Goal: Information Seeking & Learning: Learn about a topic

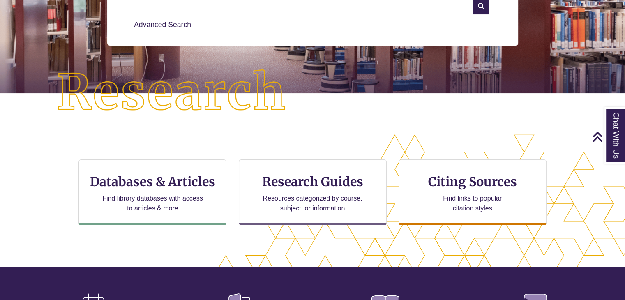
scroll to position [166, 0]
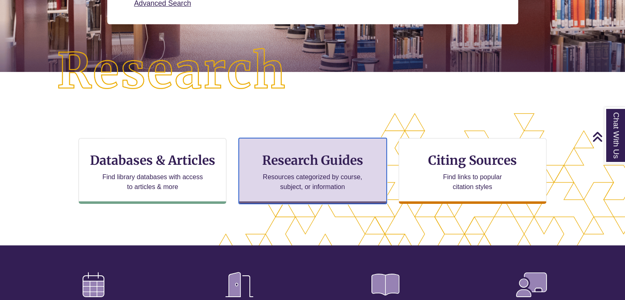
click at [304, 154] on h3 "Research Guides" at bounding box center [313, 160] width 134 height 16
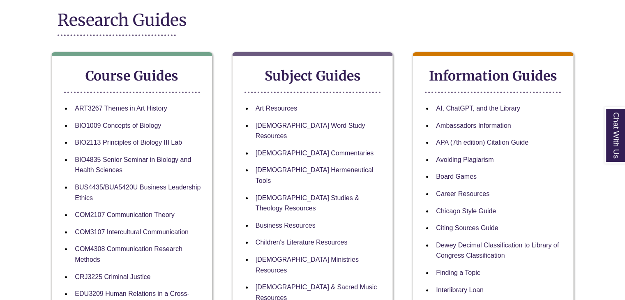
scroll to position [108, 0]
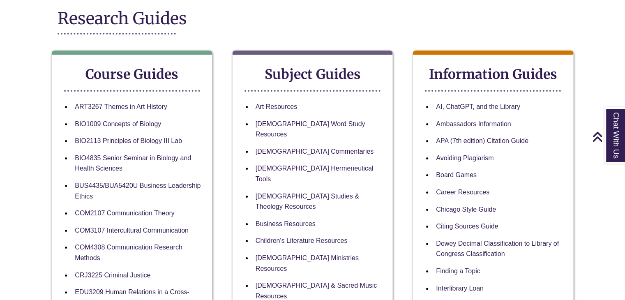
click at [329, 98] on li "Art Resources" at bounding box center [319, 106] width 134 height 17
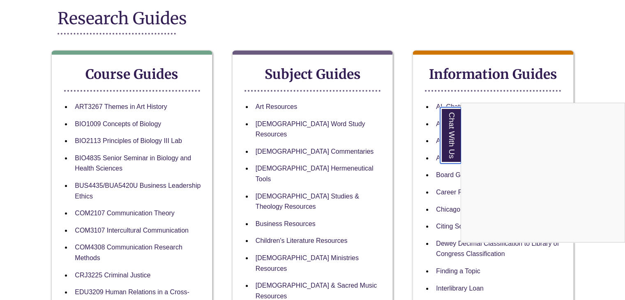
click at [457, 123] on link "Chat With Us" at bounding box center [450, 135] width 21 height 56
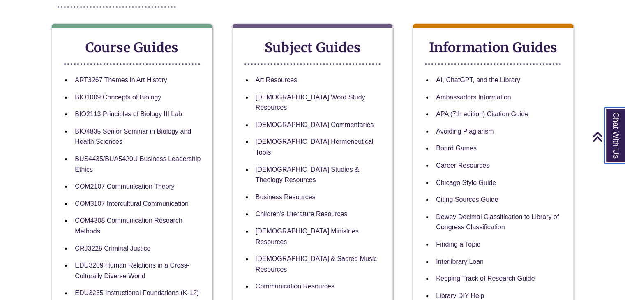
scroll to position [136, 0]
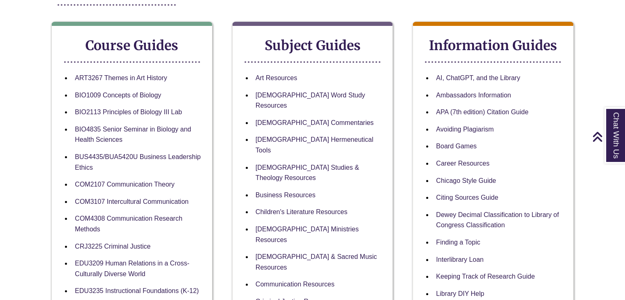
click at [367, 159] on li "[DEMOGRAPHIC_DATA] Studies & Theology Resources" at bounding box center [319, 173] width 134 height 28
click at [299, 97] on link "[DEMOGRAPHIC_DATA] Word Study Resources" at bounding box center [311, 101] width 110 height 18
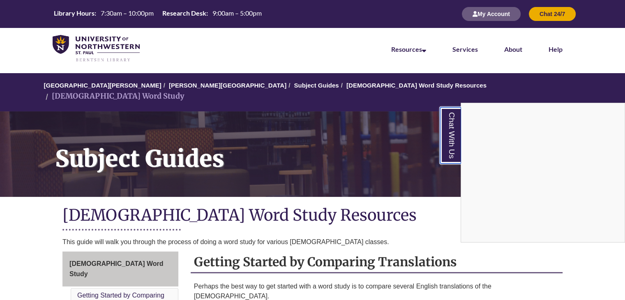
click at [452, 123] on link "Chat With Us" at bounding box center [450, 135] width 21 height 56
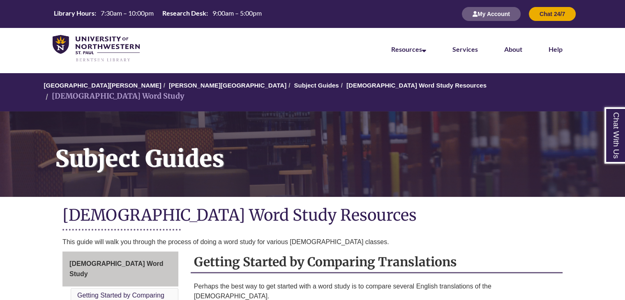
click at [325, 50] on nav "Resources Find Resources Library Search Databases & Articles Interlibrary Loan …" at bounding box center [312, 48] width 625 height 41
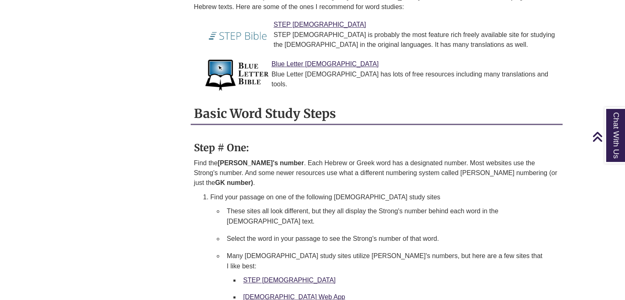
scroll to position [637, 0]
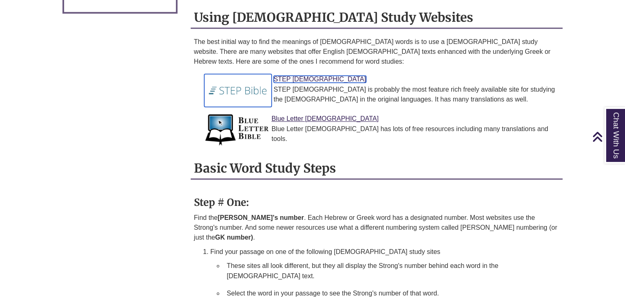
click at [283, 76] on link "STEP [DEMOGRAPHIC_DATA]" at bounding box center [320, 79] width 92 height 7
